Goal: Transaction & Acquisition: Obtain resource

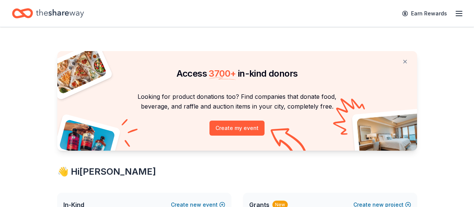
scroll to position [145, 0]
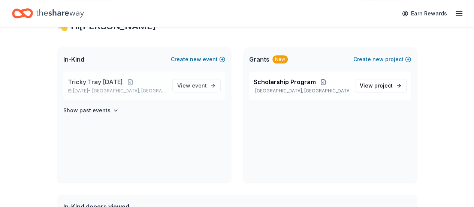
click at [158, 81] on p "Tricky Tray [DATE]" at bounding box center [117, 81] width 99 height 9
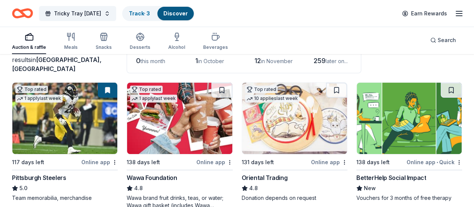
scroll to position [70, 0]
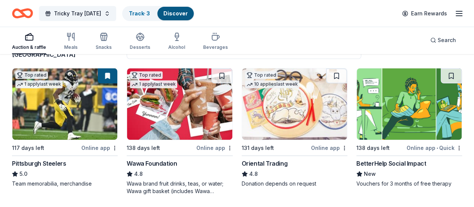
click at [98, 73] on button at bounding box center [108, 75] width 20 height 15
click at [64, 88] on div "Top rated 1 apply last week" at bounding box center [38, 78] width 53 height 21
